Goal: Transaction & Acquisition: Purchase product/service

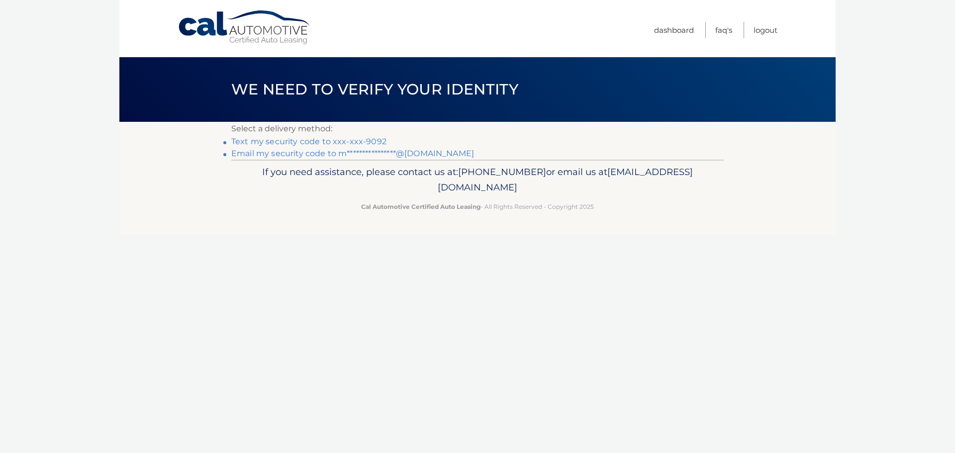
click at [375, 153] on link "**********" at bounding box center [352, 153] width 243 height 9
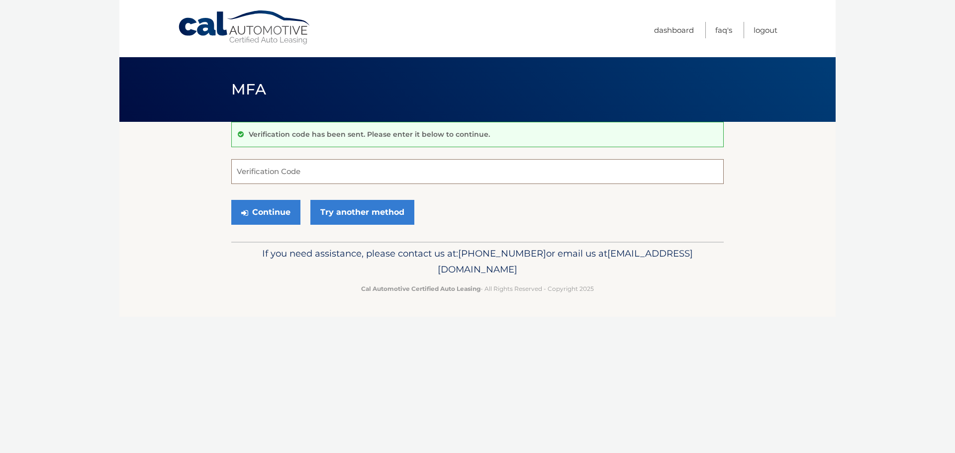
click at [346, 166] on input "Verification Code" at bounding box center [477, 171] width 492 height 25
paste input "443211"
type input "443211"
click at [288, 209] on button "Continue" at bounding box center [265, 212] width 69 height 25
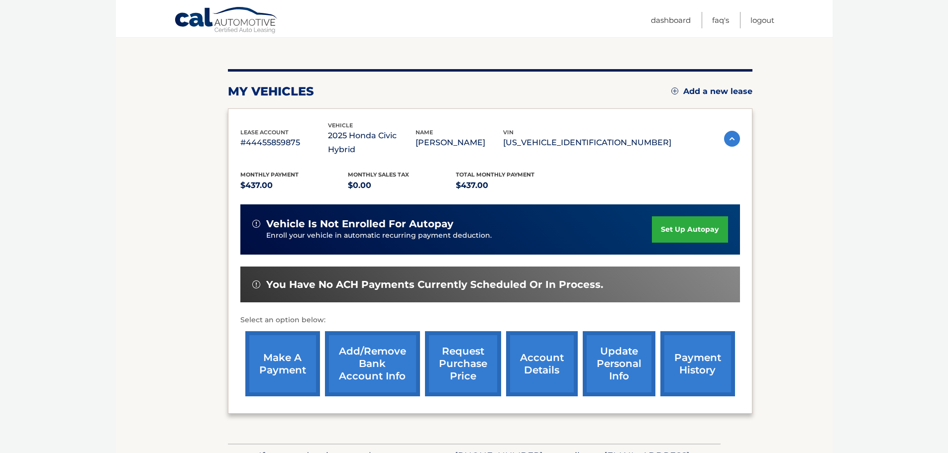
scroll to position [99, 0]
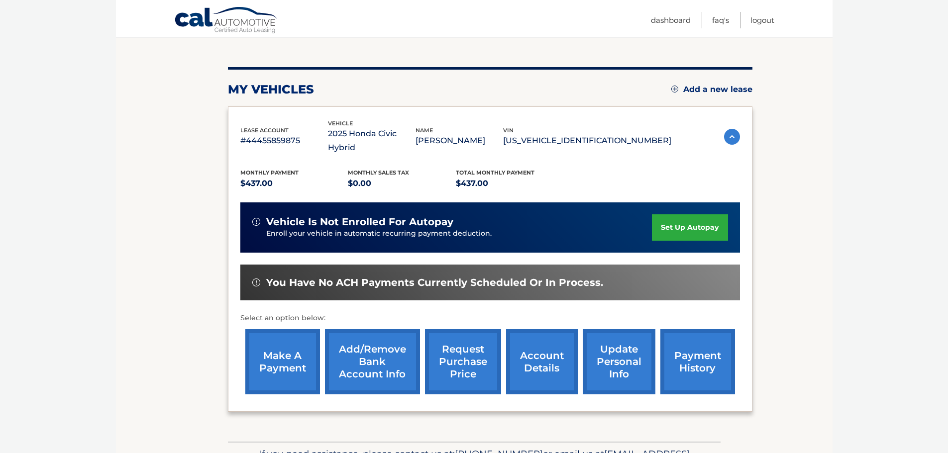
click at [289, 340] on link "make a payment" at bounding box center [282, 361] width 75 height 65
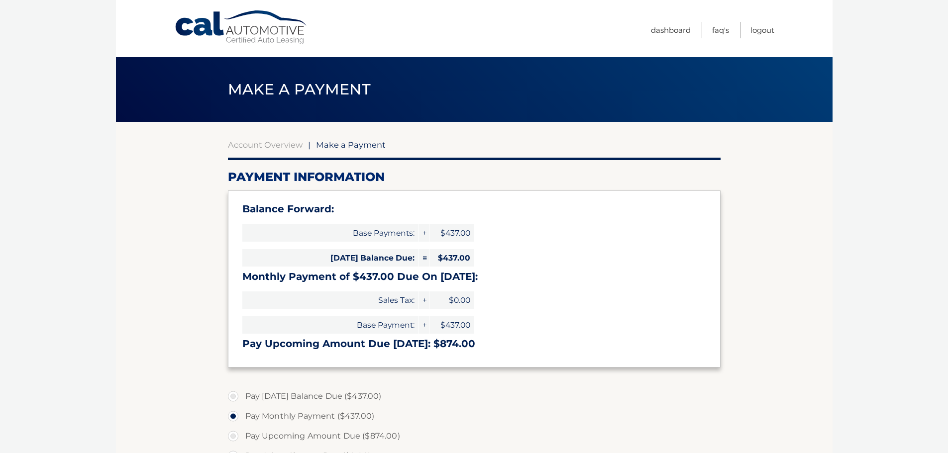
select select "MzFkN2IzN2UtYmJjZC00OTU5LWIyMjYtNjhlOWMwNzUyMmVi"
click at [751, 172] on section "Account Overview | Make a Payment Payment Information Balance Forward: Base Pay…" at bounding box center [474, 400] width 716 height 556
click at [283, 149] on link "Account Overview" at bounding box center [265, 145] width 75 height 10
click at [670, 33] on link "Dashboard" at bounding box center [671, 30] width 40 height 16
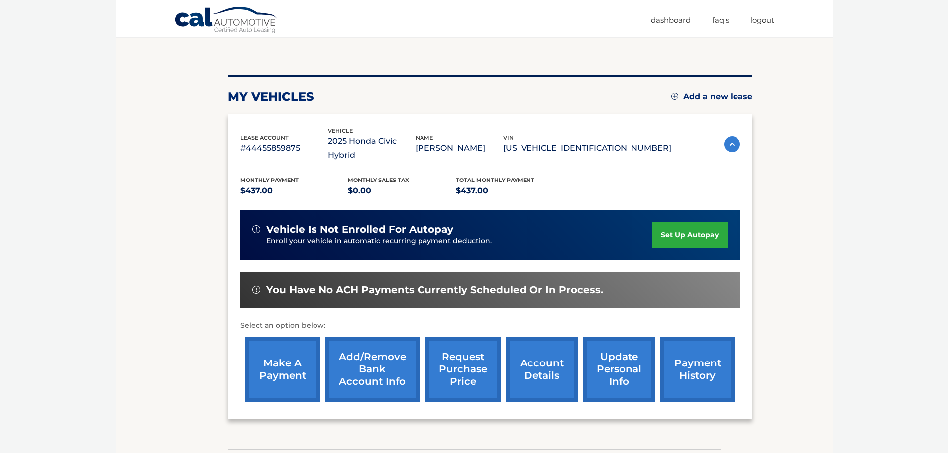
scroll to position [99, 0]
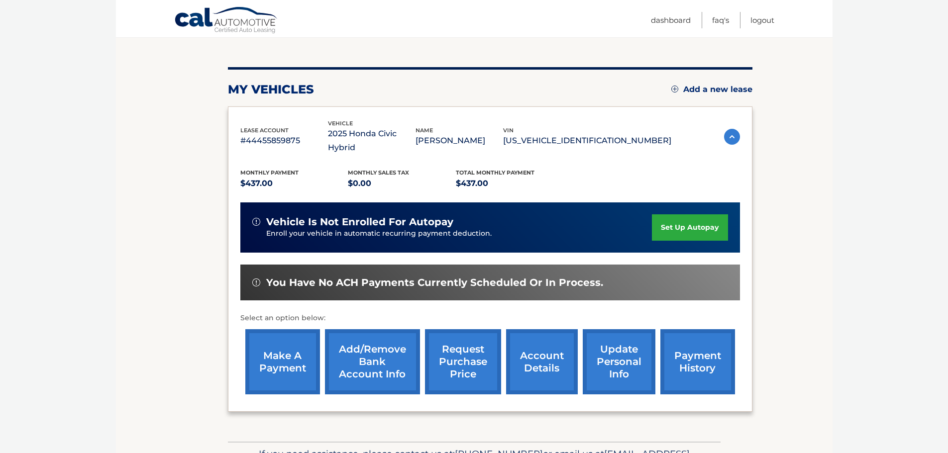
click at [708, 349] on link "payment history" at bounding box center [697, 361] width 75 height 65
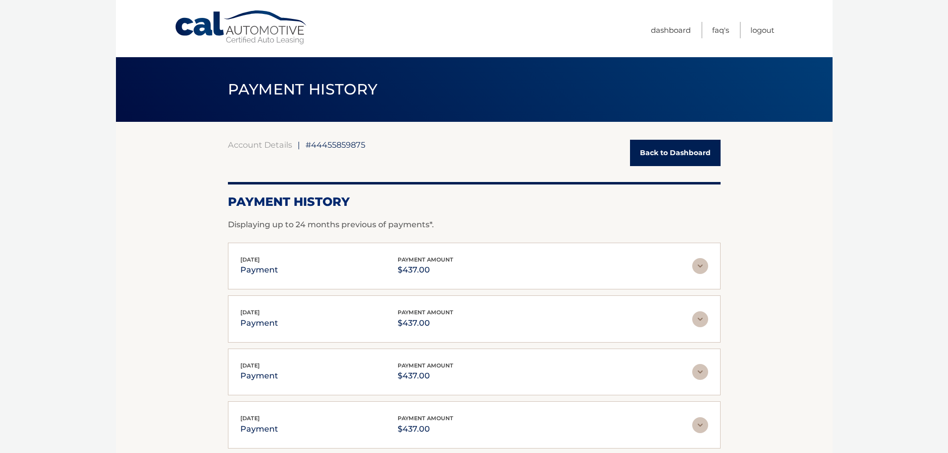
click at [671, 150] on link "Back to Dashboard" at bounding box center [675, 153] width 91 height 26
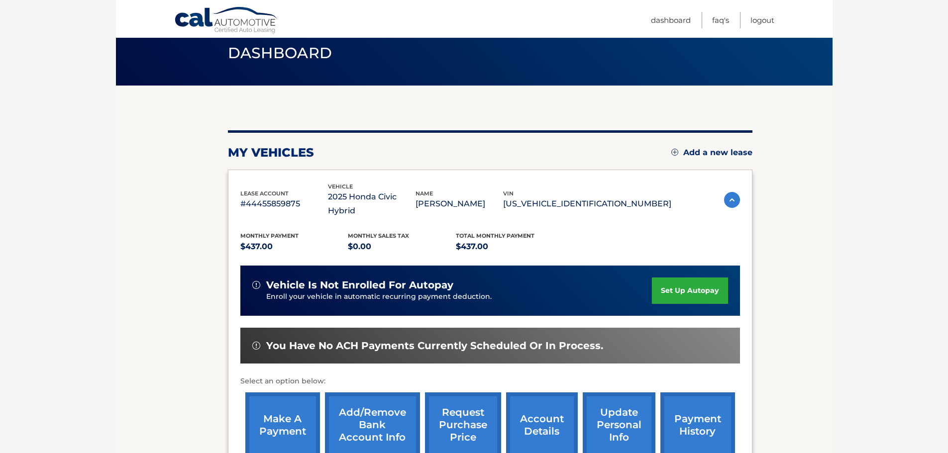
scroll to position [99, 0]
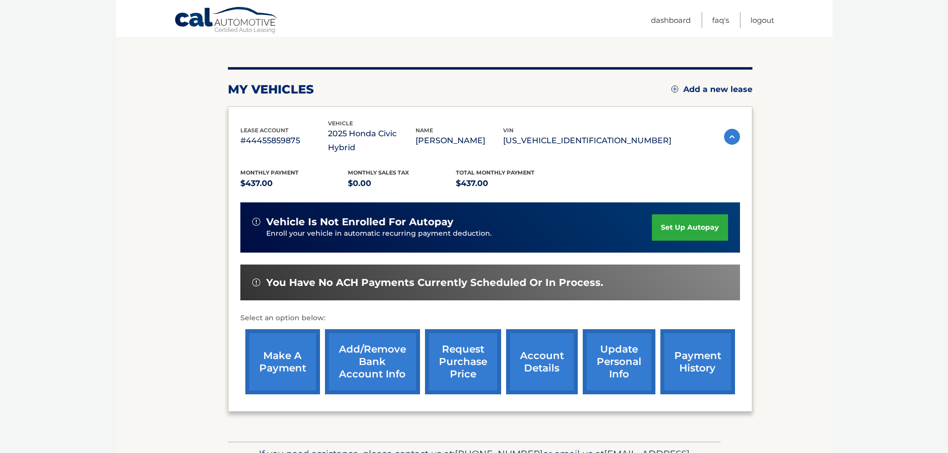
click at [297, 337] on link "make a payment" at bounding box center [282, 361] width 75 height 65
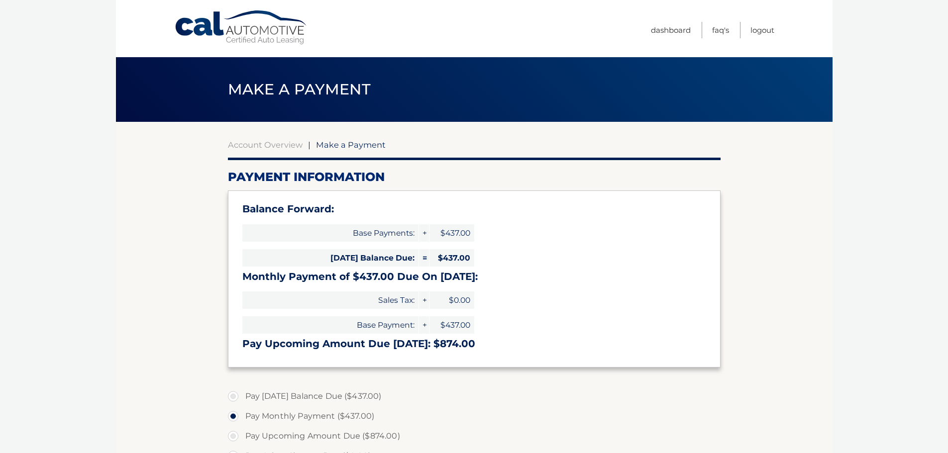
select select "MzFkN2IzN2UtYmJjZC00OTU5LWIyMjYtNjhlOWMwNzUyMmVi"
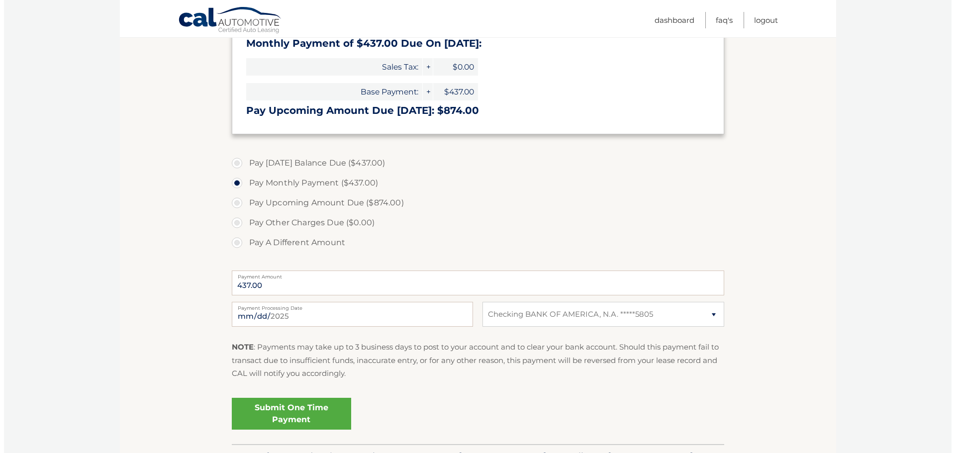
scroll to position [249, 0]
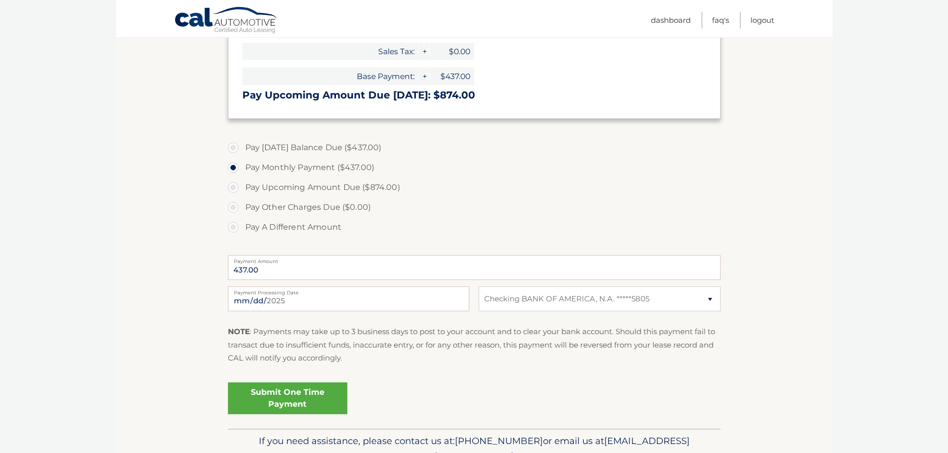
click at [296, 394] on link "Submit One Time Payment" at bounding box center [287, 399] width 119 height 32
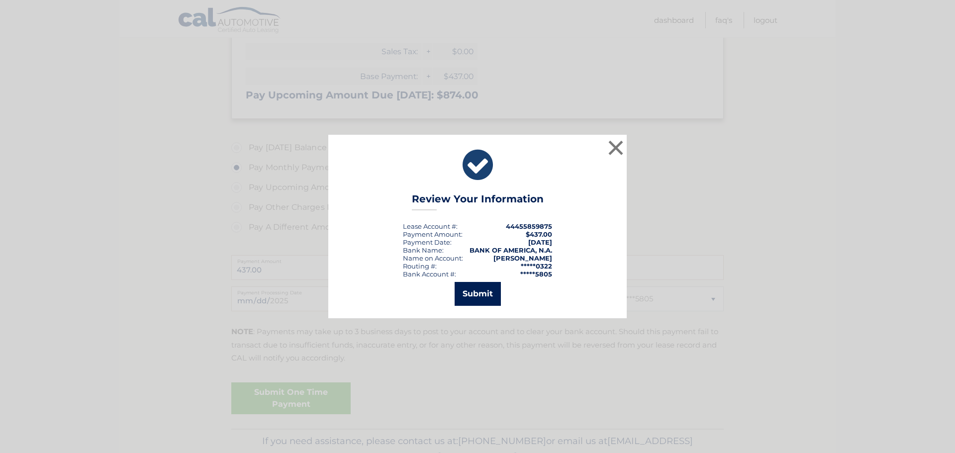
click at [480, 291] on button "Submit" at bounding box center [478, 294] width 46 height 24
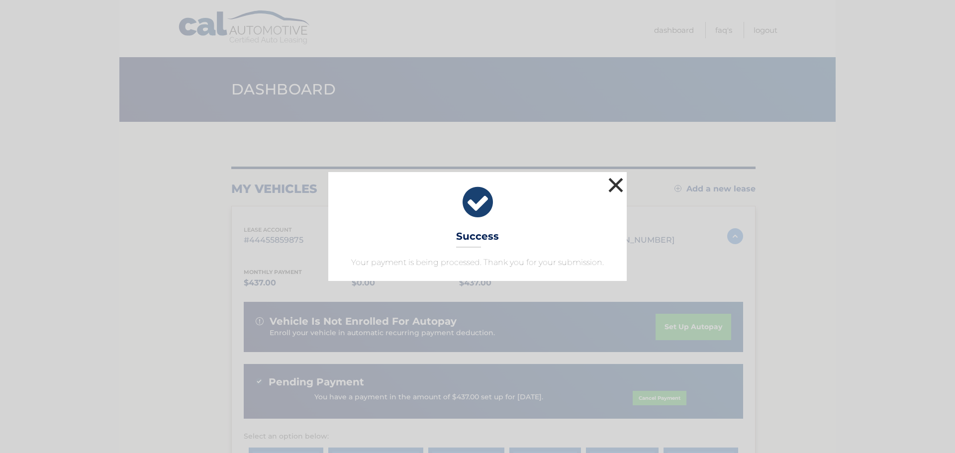
click at [619, 182] on button "×" at bounding box center [616, 185] width 20 height 20
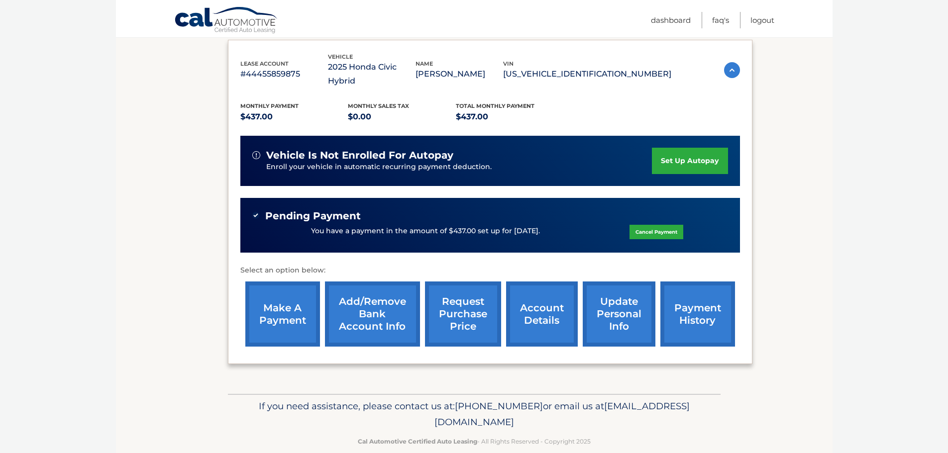
scroll to position [169, 0]
